Goal: Task Accomplishment & Management: Complete application form

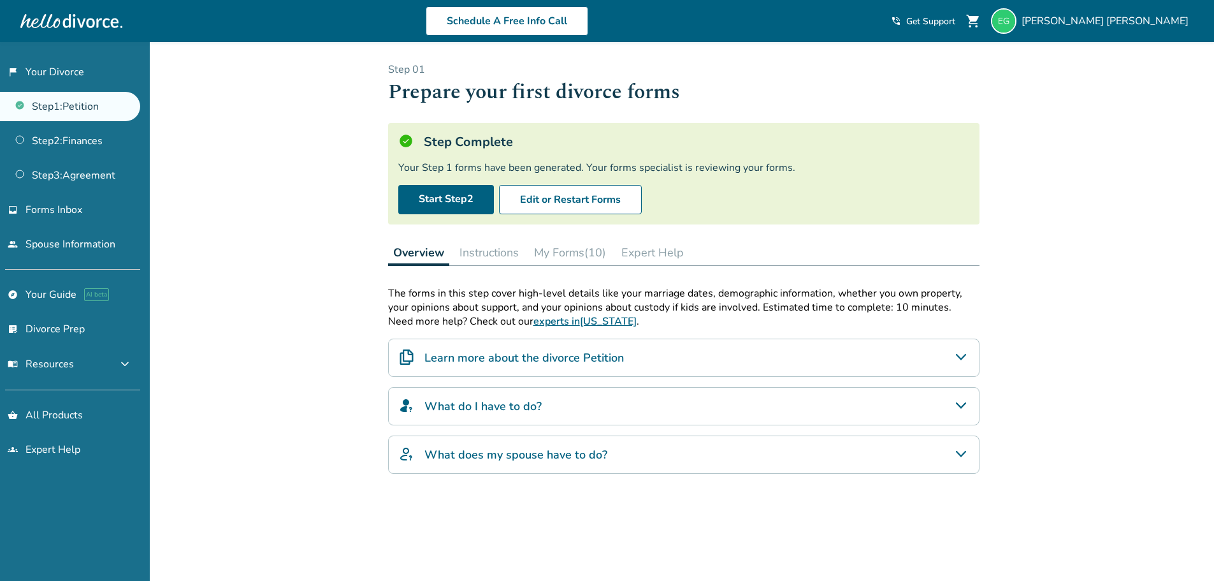
click at [76, 101] on link "Step 1 : Petition" at bounding box center [70, 106] width 140 height 29
click at [83, 130] on link "Step 2 : Finances" at bounding box center [70, 140] width 140 height 29
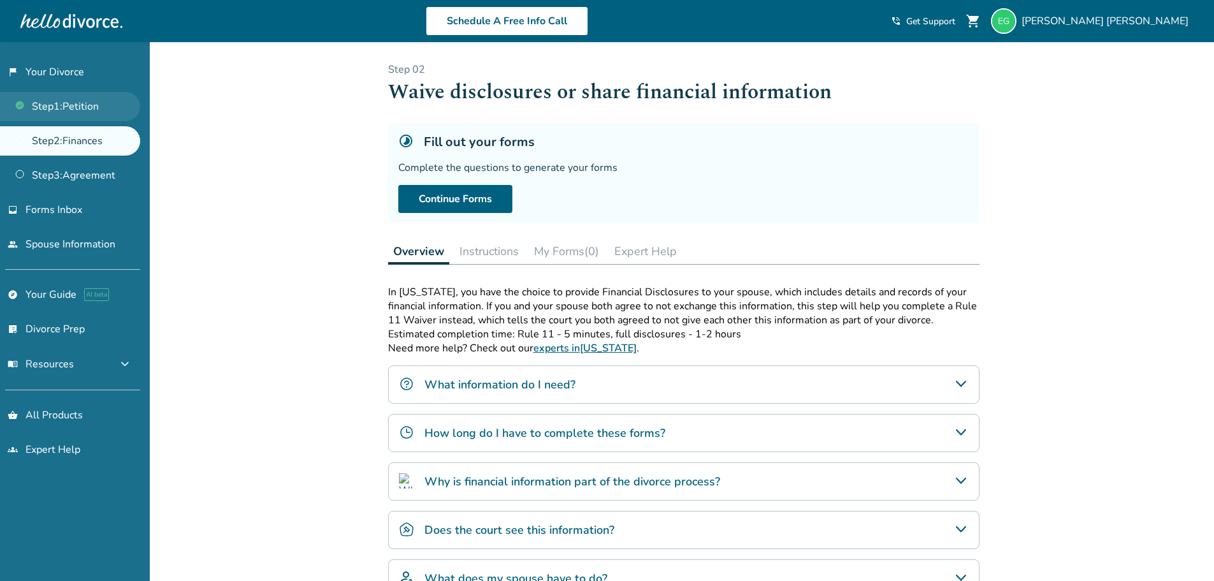
click at [96, 111] on link "Step 1 : Petition" at bounding box center [70, 106] width 140 height 29
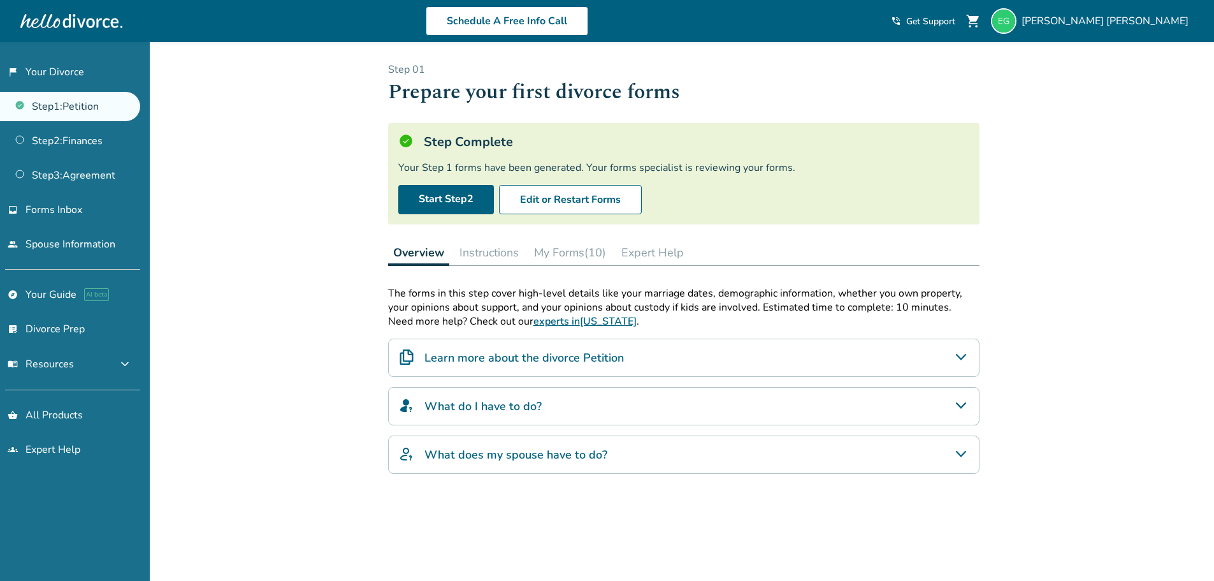
click at [541, 245] on button "My Forms (10)" at bounding box center [570, 252] width 82 height 25
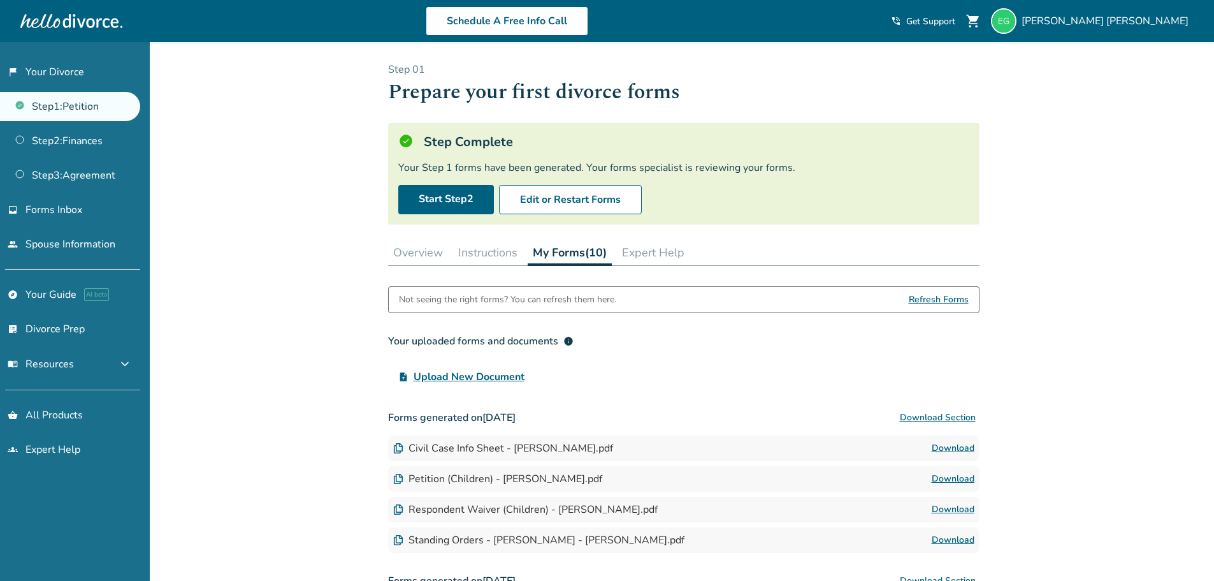
click at [414, 249] on button "Overview" at bounding box center [418, 252] width 60 height 25
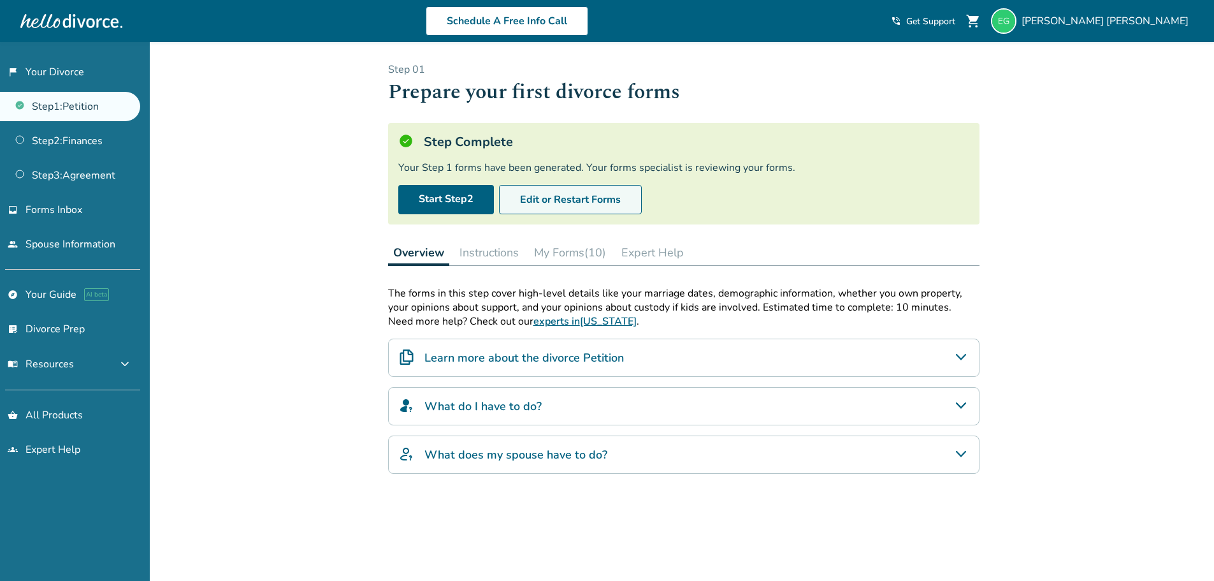
click at [605, 201] on button "Edit or Restart Forms" at bounding box center [570, 199] width 143 height 29
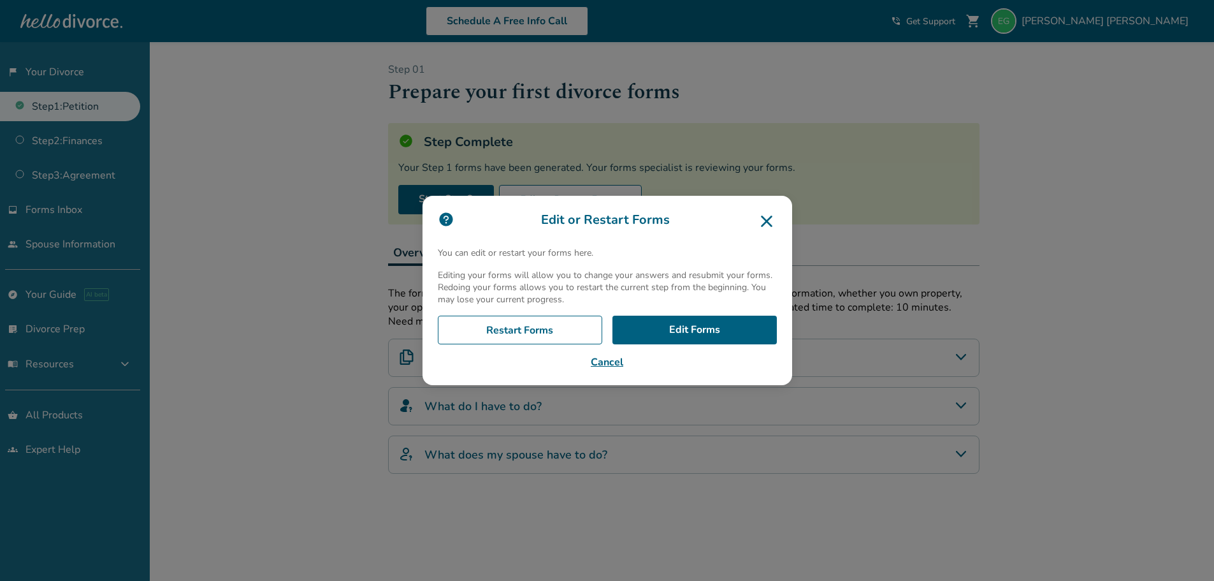
click at [773, 220] on icon at bounding box center [766, 220] width 11 height 11
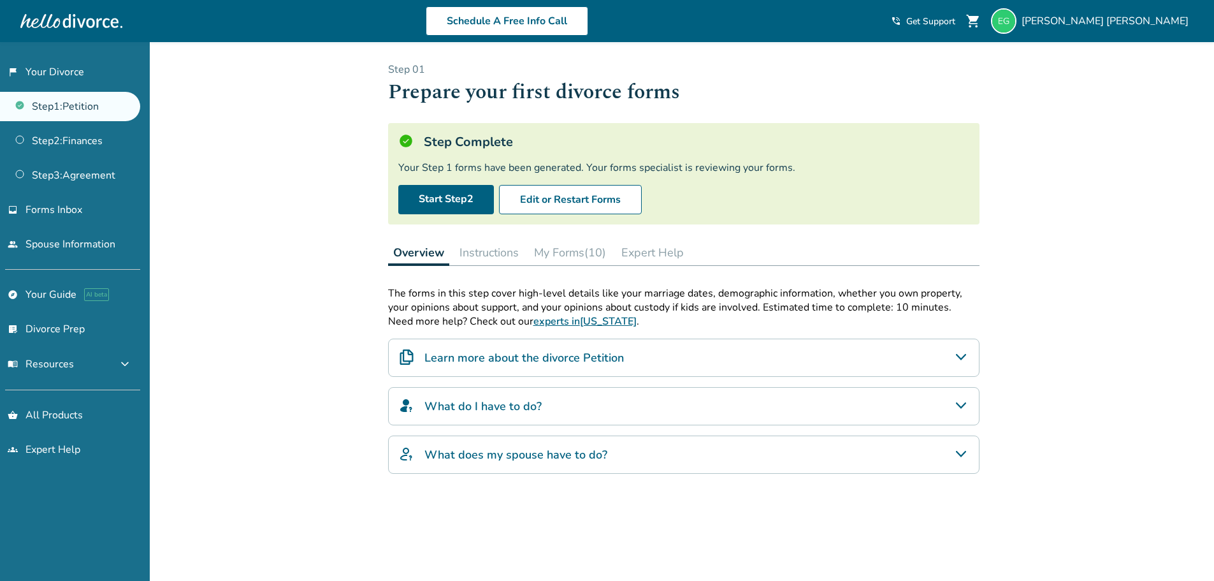
click at [510, 149] on h5 "Step Complete" at bounding box center [468, 141] width 89 height 17
click at [571, 243] on button "My Forms (10)" at bounding box center [570, 252] width 82 height 25
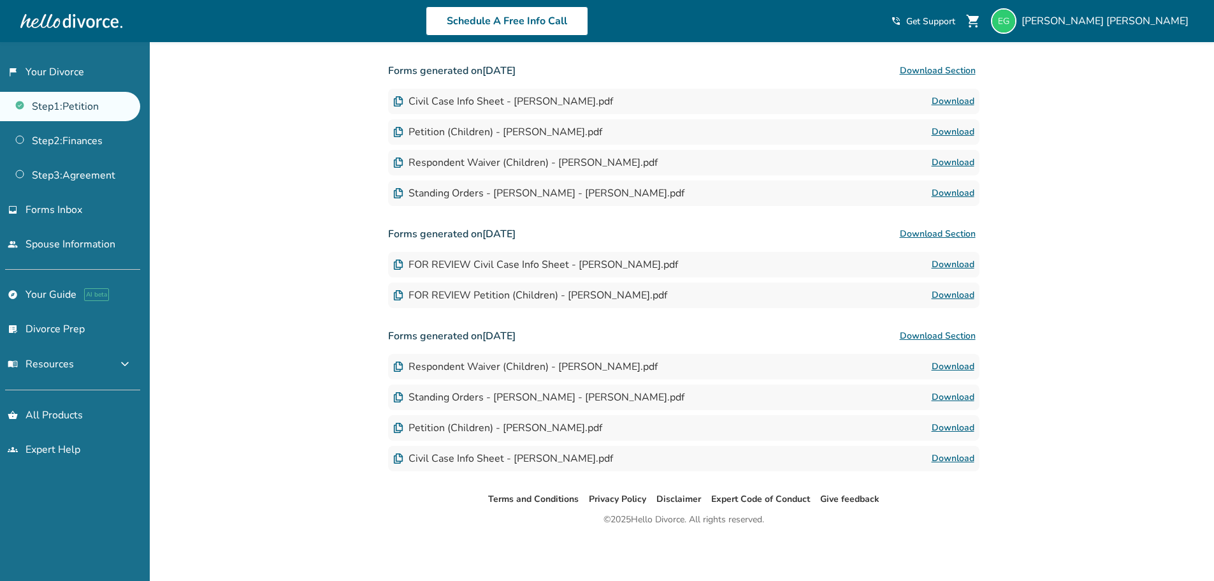
scroll to position [283, 0]
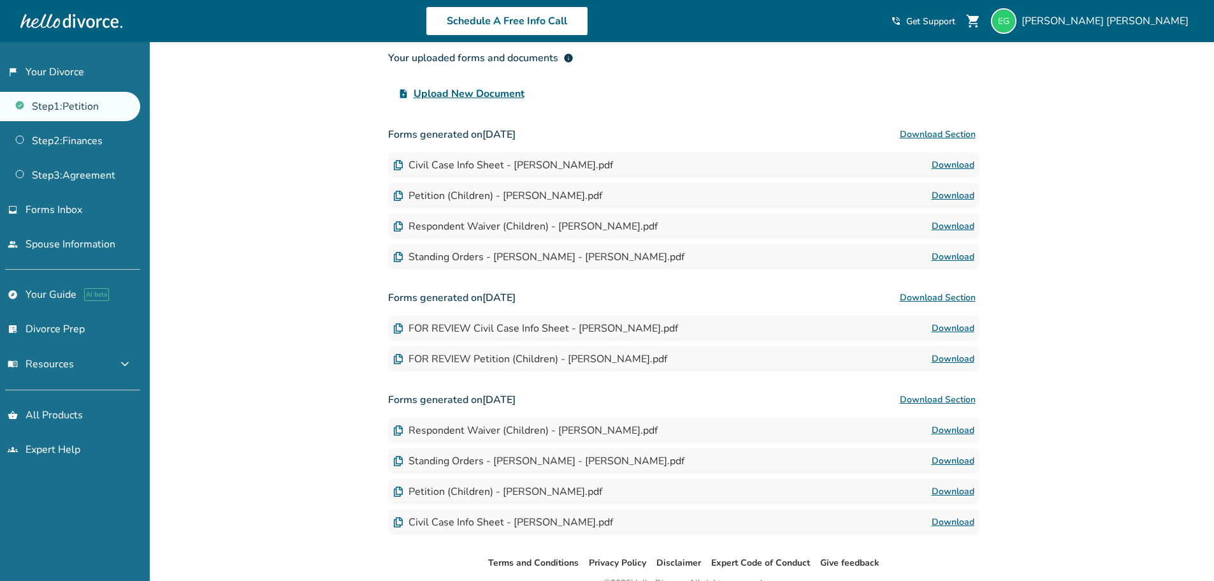
click at [971, 197] on link "Download" at bounding box center [953, 195] width 43 height 15
